Goal: Task Accomplishment & Management: Manage account settings

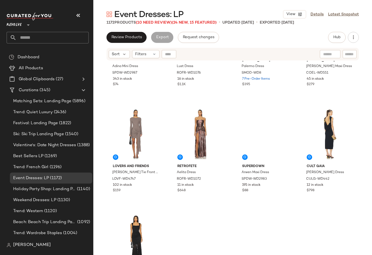
scroll to position [711, 0]
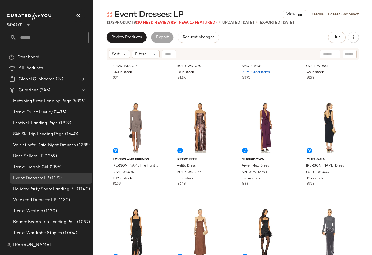
click at [151, 22] on span "(10 Need Review)" at bounding box center [154, 23] width 36 height 4
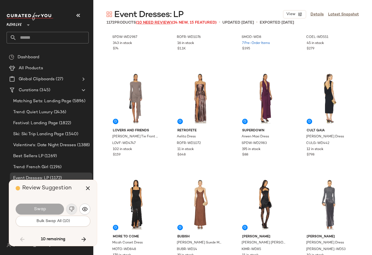
scroll to position [25970, 0]
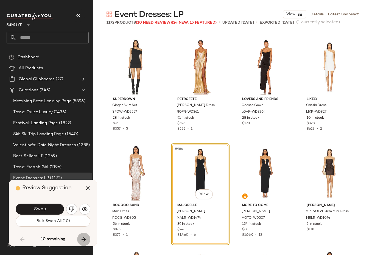
click at [87, 236] on icon "button" at bounding box center [83, 239] width 7 height 7
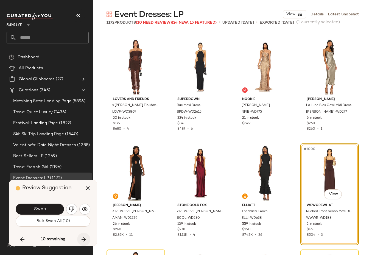
click at [87, 236] on icon "button" at bounding box center [83, 239] width 7 height 7
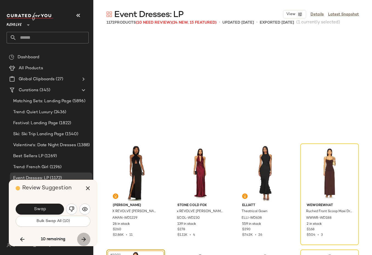
scroll to position [26394, 0]
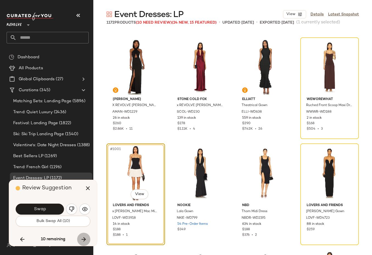
click at [87, 236] on icon "button" at bounding box center [83, 239] width 7 height 7
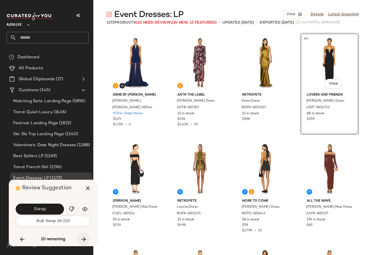
click at [87, 236] on button "button" at bounding box center [83, 239] width 13 height 13
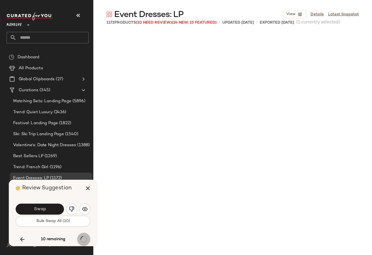
scroll to position [27560, 0]
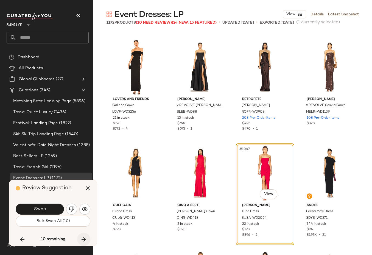
click at [87, 236] on button "button" at bounding box center [83, 239] width 13 height 13
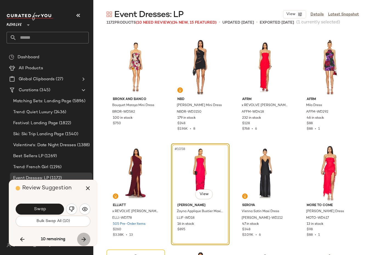
click at [87, 236] on button "button" at bounding box center [83, 239] width 13 height 13
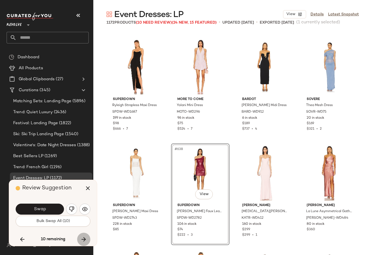
click at [87, 236] on button "button" at bounding box center [83, 239] width 13 height 13
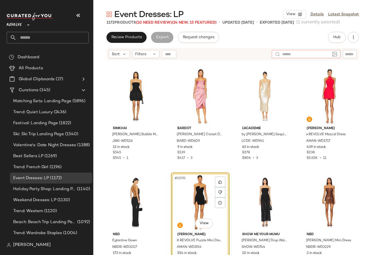
click at [328, 52] on input "text" at bounding box center [306, 54] width 48 height 6
click at [350, 52] on input "text" at bounding box center [350, 54] width 10 height 6
paste input "**********"
type input "**********"
click at [275, 35] on div "Review Products Export Request changes Hub Send for Review External Review Inte…" at bounding box center [233, 37] width 252 height 11
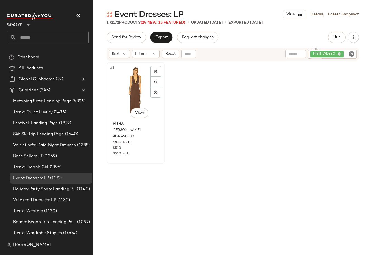
click at [129, 95] on div "#1 View" at bounding box center [135, 91] width 55 height 55
click at [352, 55] on icon "Clear Filter" at bounding box center [351, 54] width 7 height 7
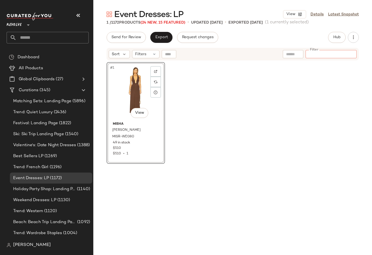
click at [247, 40] on div "Send for Review Export Request changes Hub Send for Review External Review Inte…" at bounding box center [233, 37] width 252 height 11
